Goal: Information Seeking & Learning: Learn about a topic

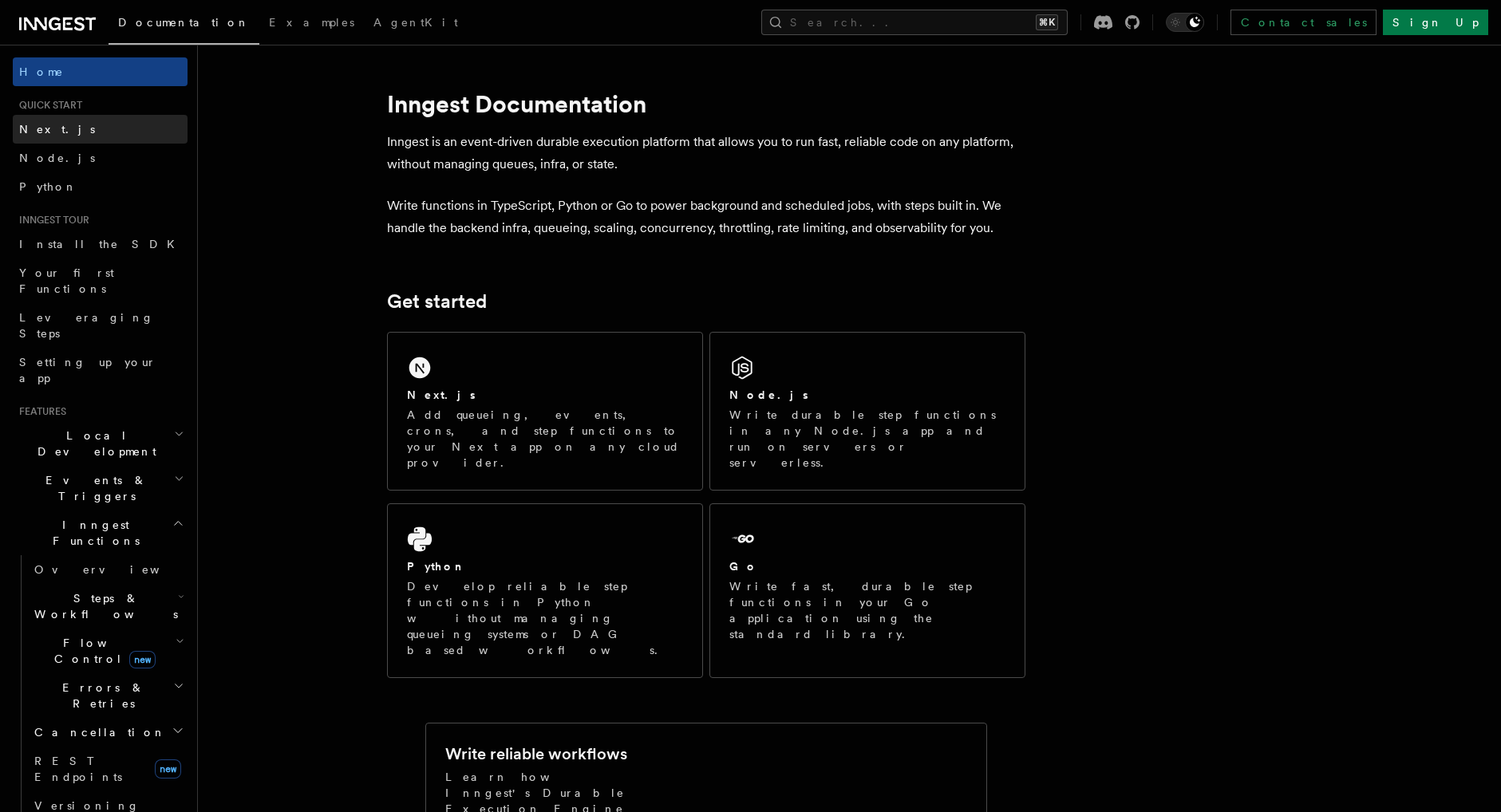
click at [61, 134] on link "Next.js" at bounding box center [100, 129] width 174 height 29
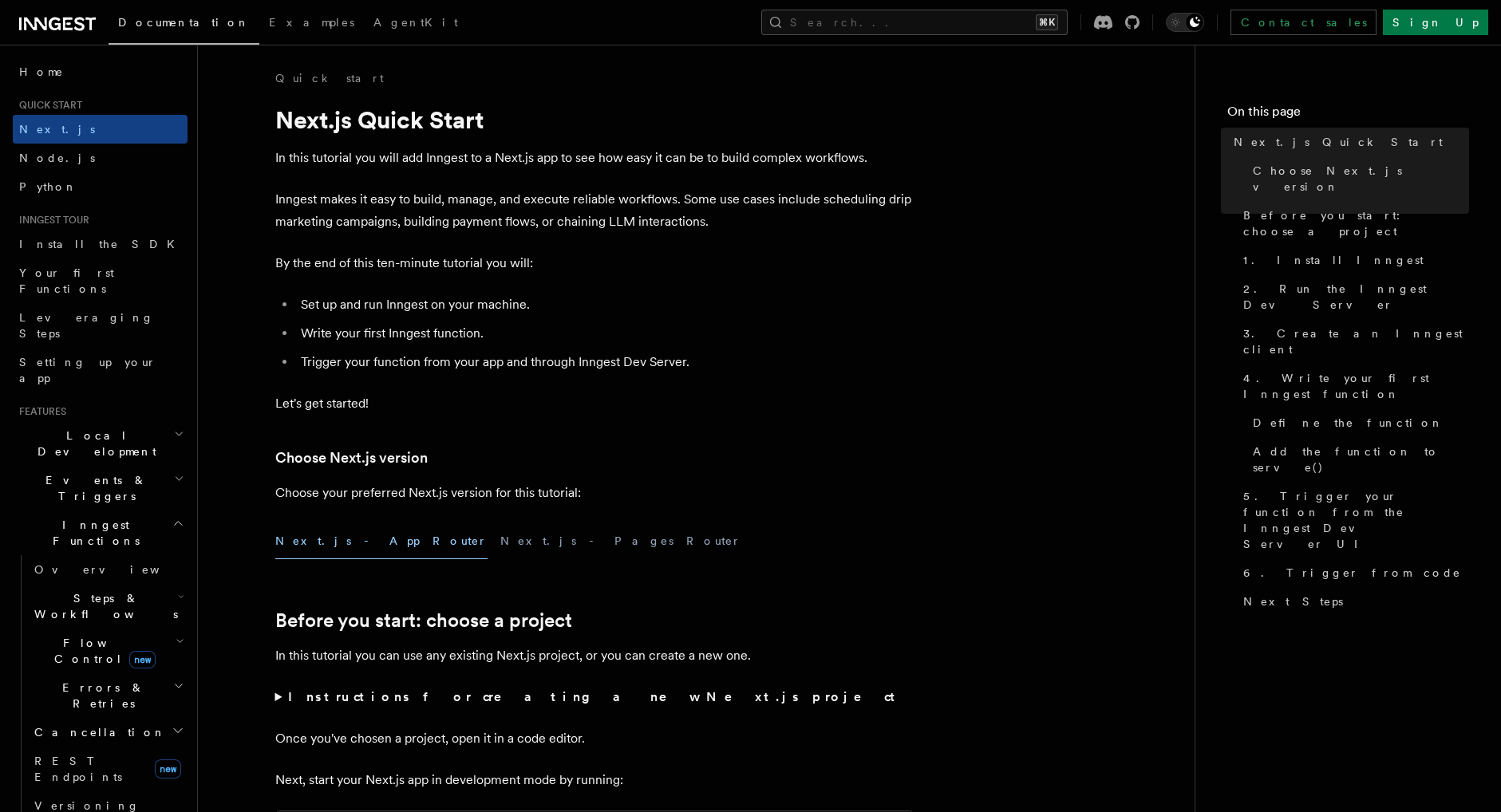
scroll to position [308, 0]
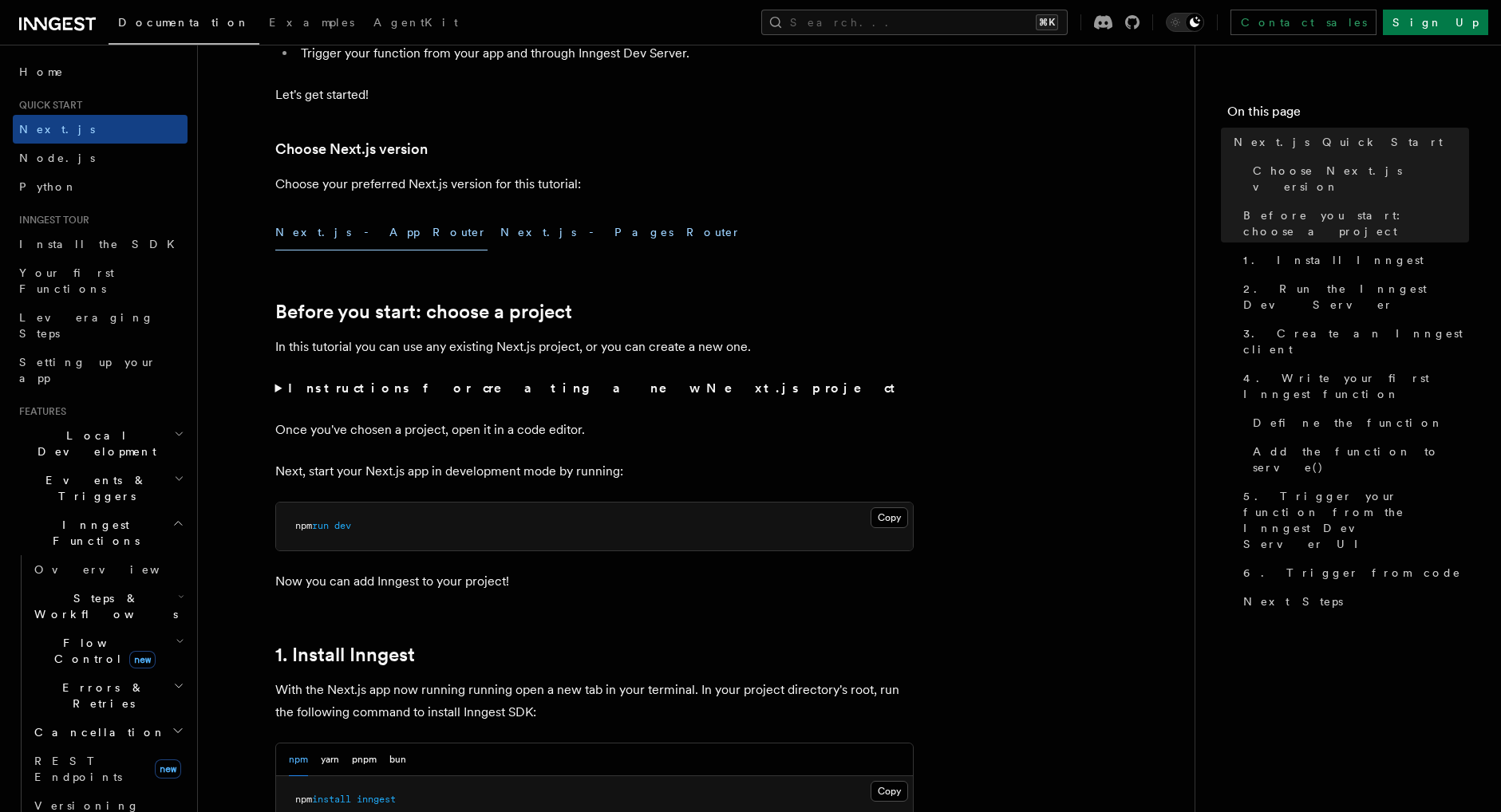
click at [501, 231] on button "Next.js - Pages Router" at bounding box center [621, 232] width 241 height 36
click at [337, 240] on button "Next.js - App Router" at bounding box center [382, 232] width 212 height 36
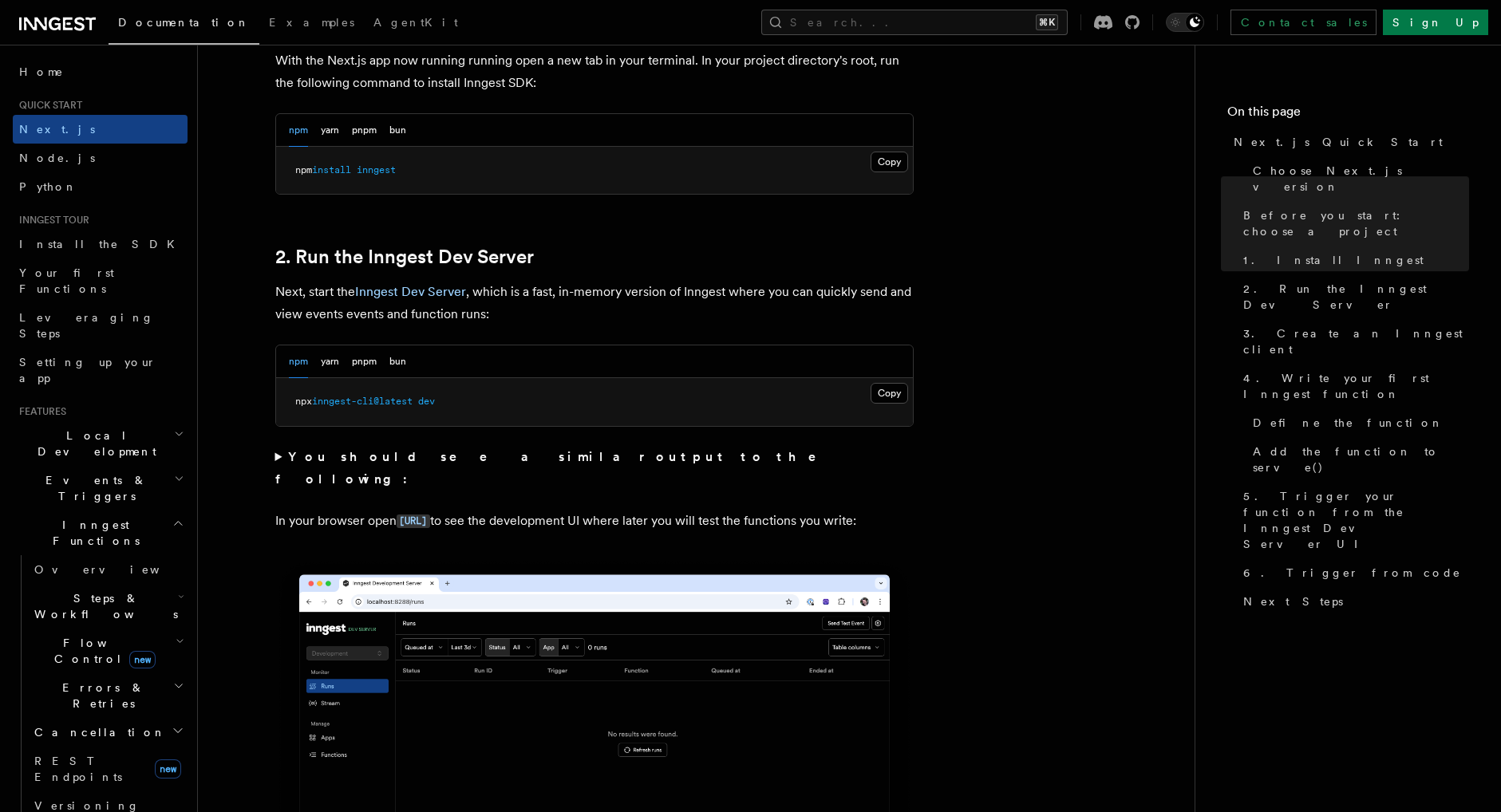
scroll to position [962, 0]
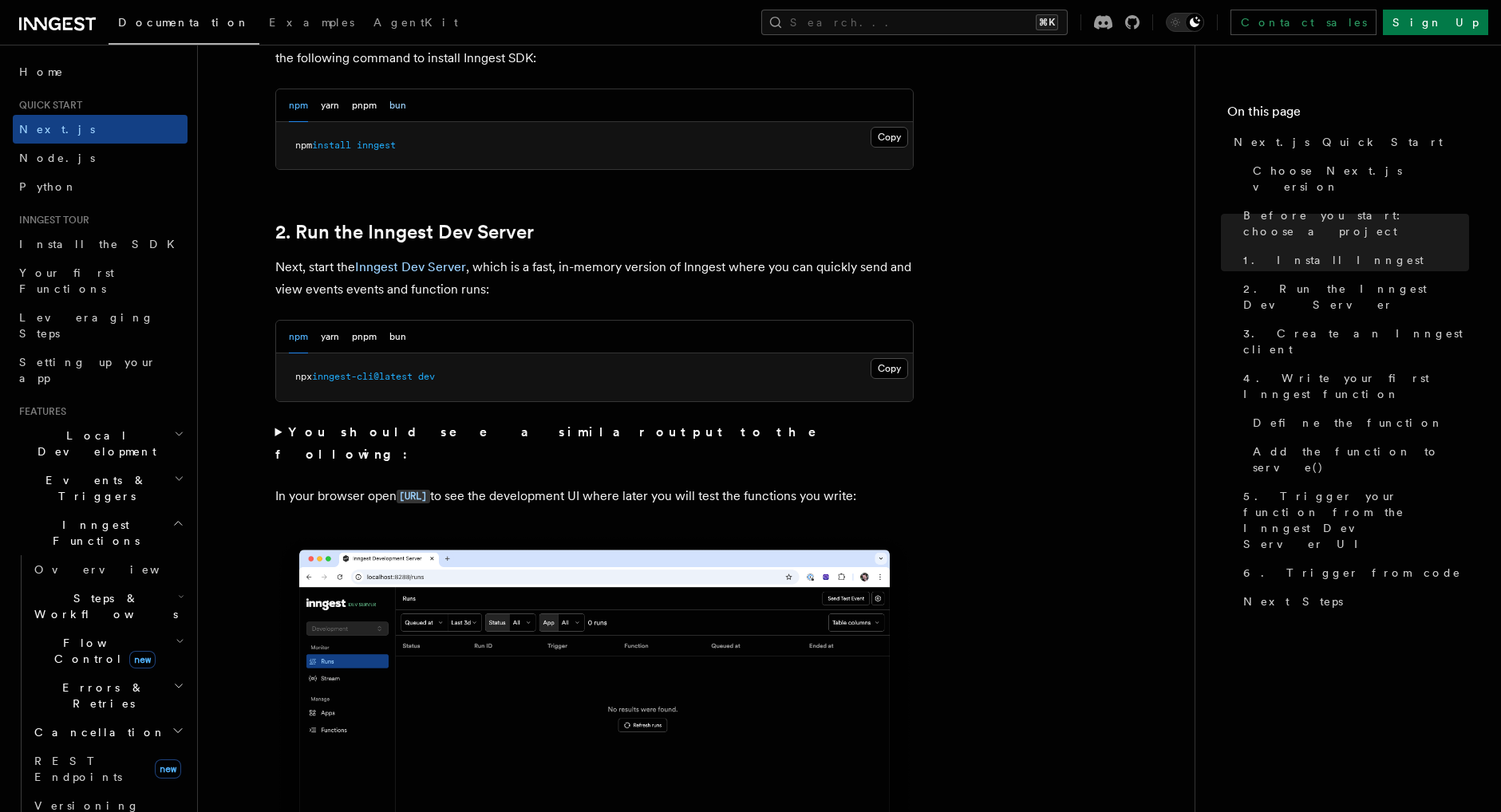
click at [400, 106] on button "bun" at bounding box center [398, 105] width 17 height 33
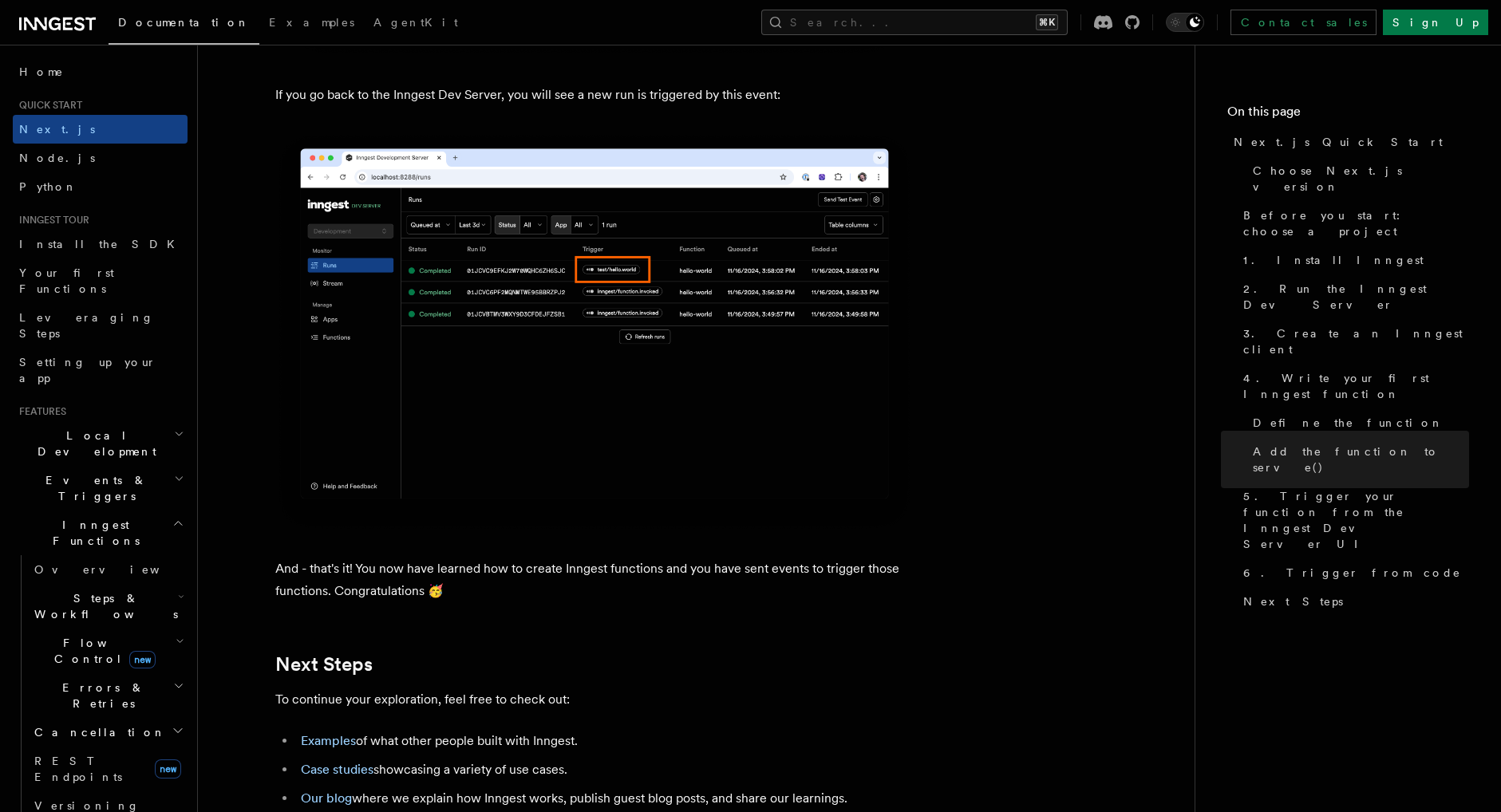
scroll to position [9416, 0]
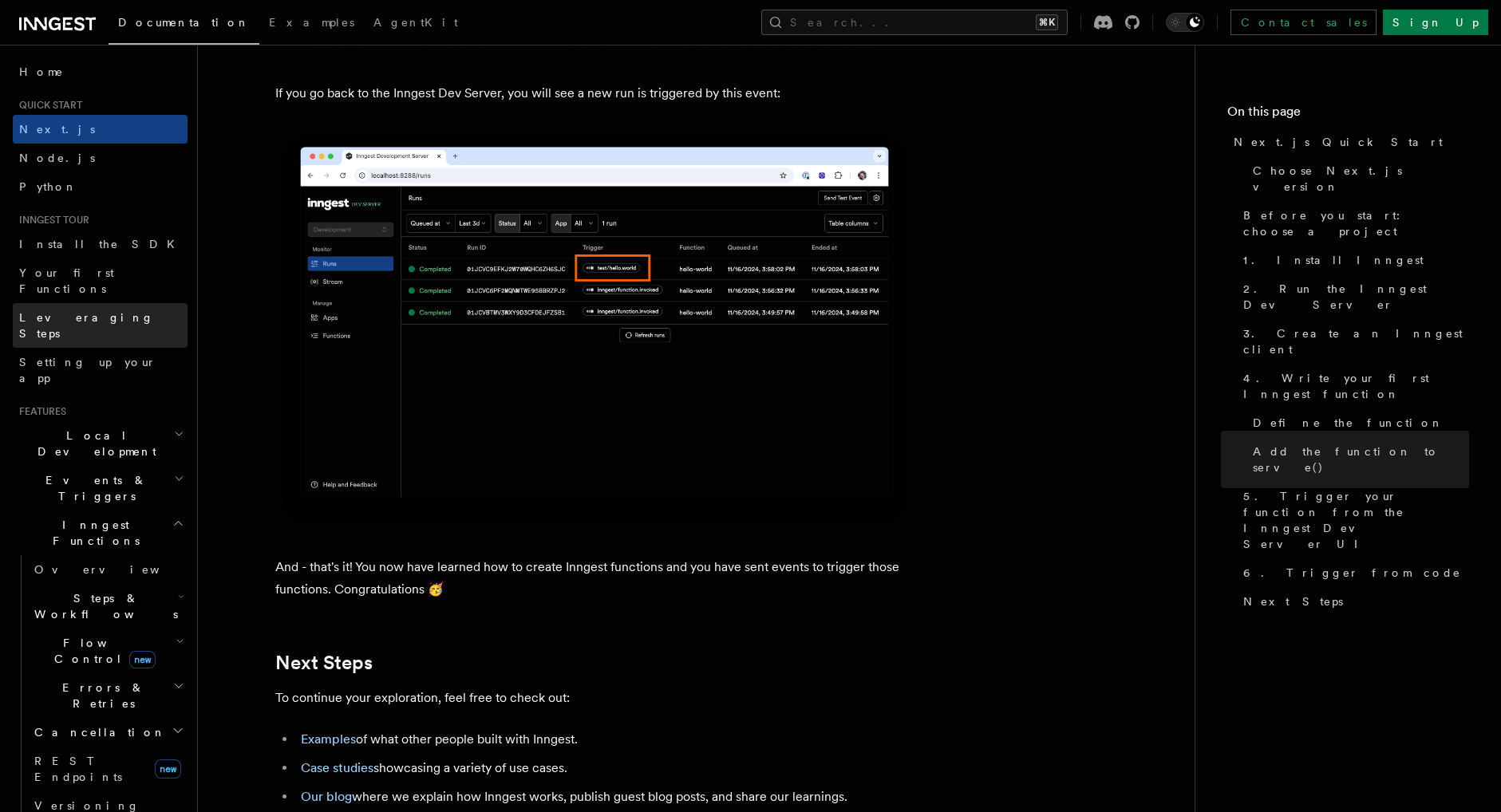
click at [98, 303] on link "Leveraging Steps" at bounding box center [100, 325] width 174 height 45
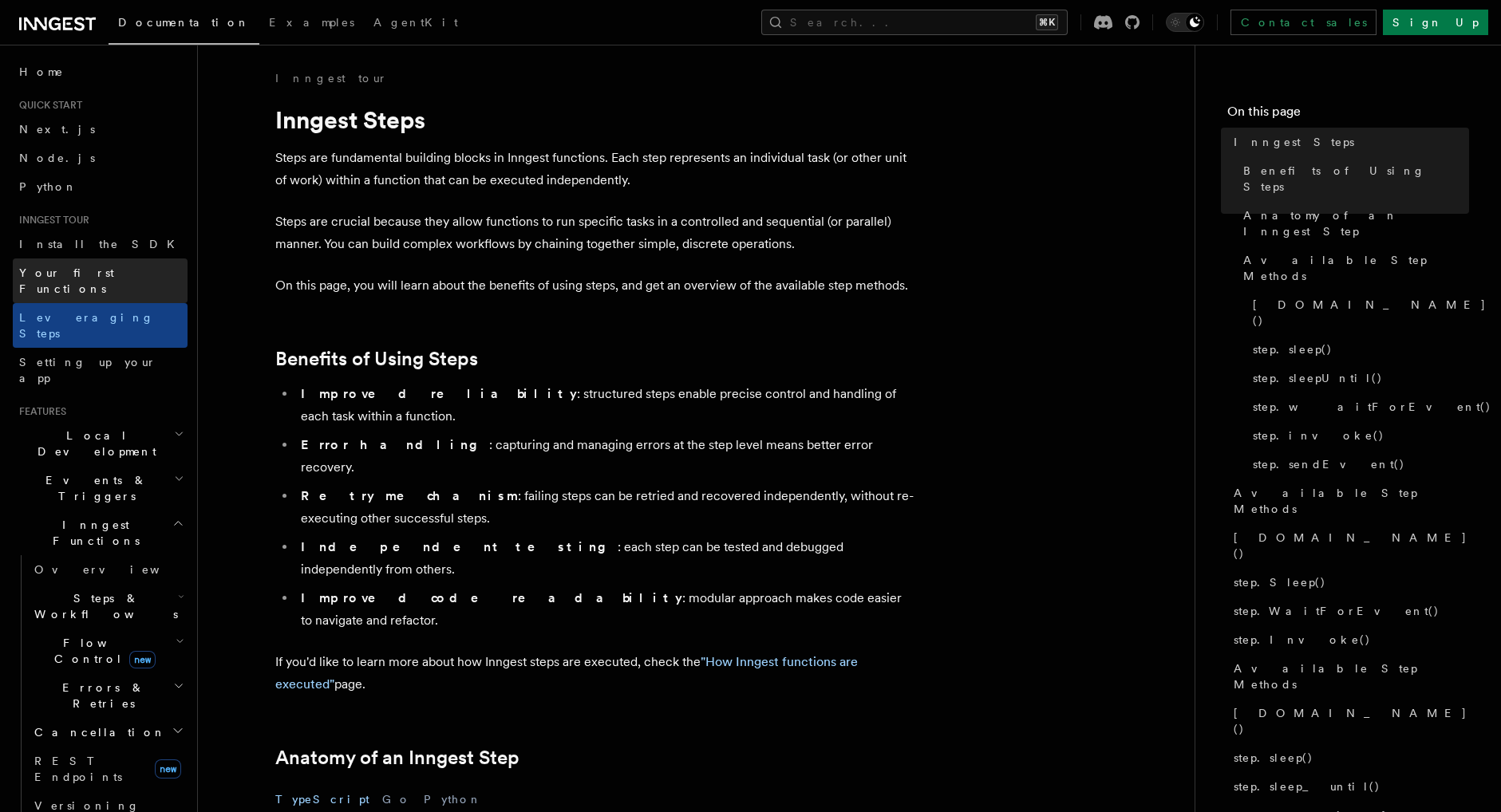
click at [108, 269] on span "Your first Functions" at bounding box center [67, 281] width 95 height 29
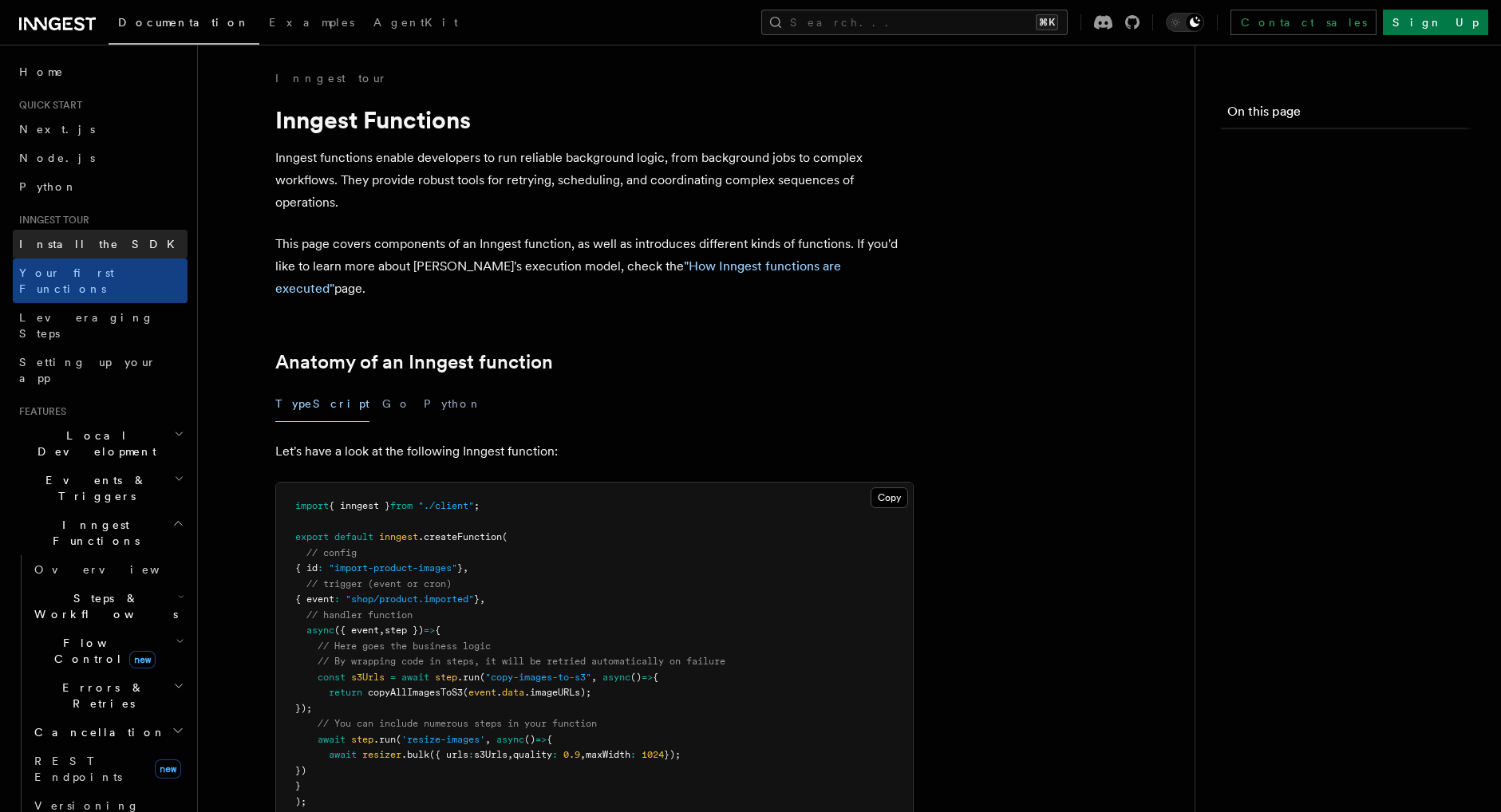
click at [100, 246] on link "Install the SDK" at bounding box center [100, 244] width 174 height 29
